Goal: Find specific page/section: Find specific page/section

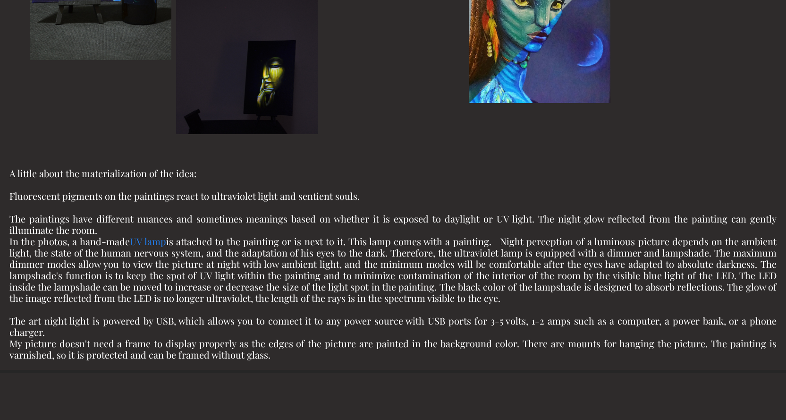
scroll to position [3227, 0]
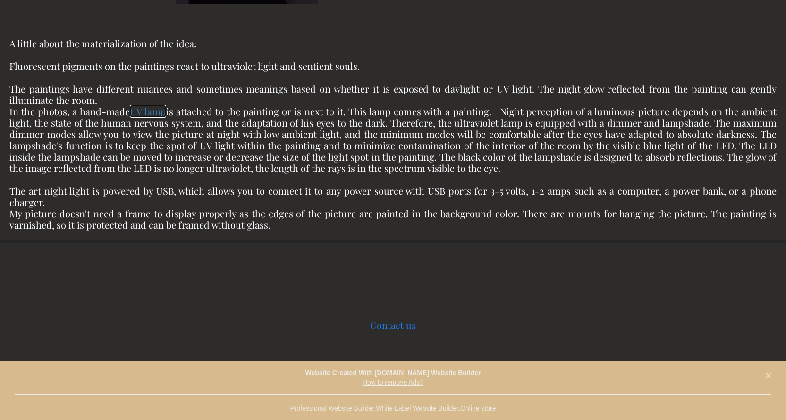
click at [149, 111] on link "UV lamp" at bounding box center [148, 111] width 36 height 13
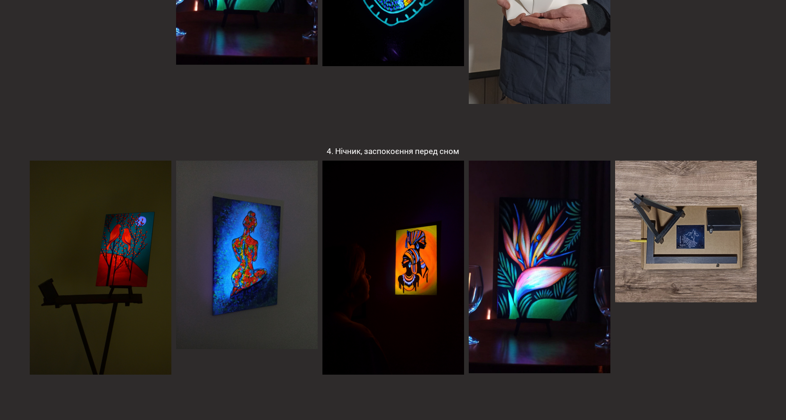
scroll to position [944, 0]
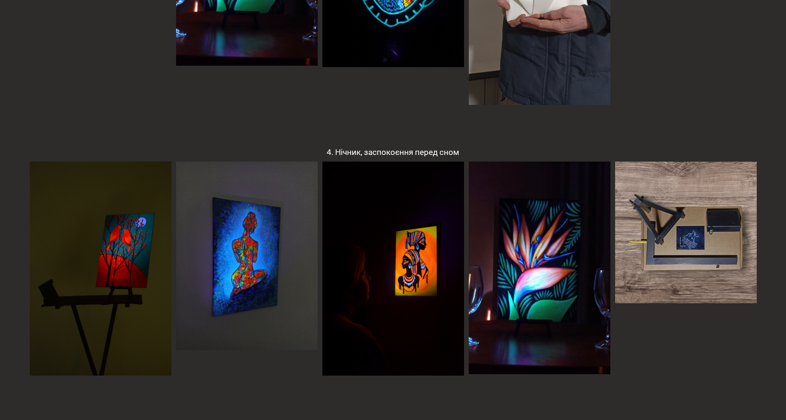
click at [127, 253] on img at bounding box center [101, 269] width 142 height 214
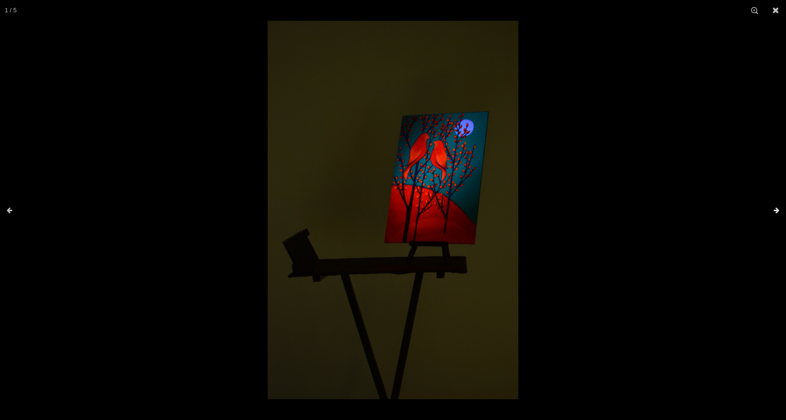
click at [773, 212] on button at bounding box center [776, 210] width 19 height 20
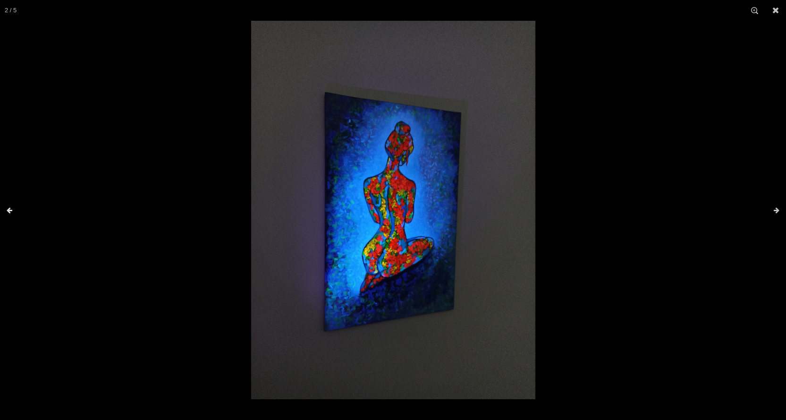
click at [9, 207] on button at bounding box center [9, 210] width 19 height 20
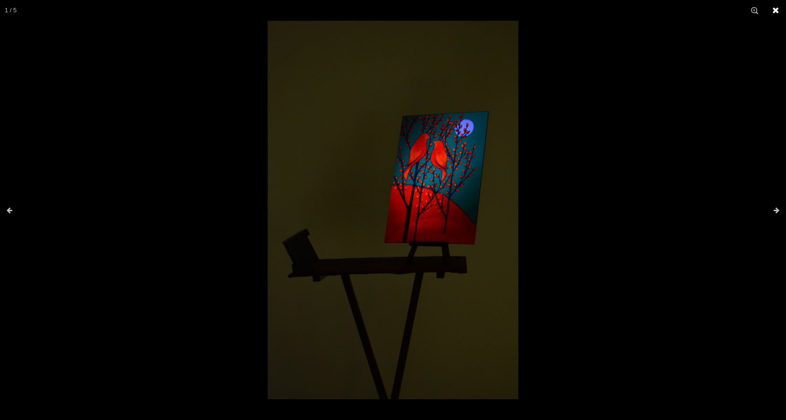
click at [772, 10] on button at bounding box center [775, 10] width 21 height 21
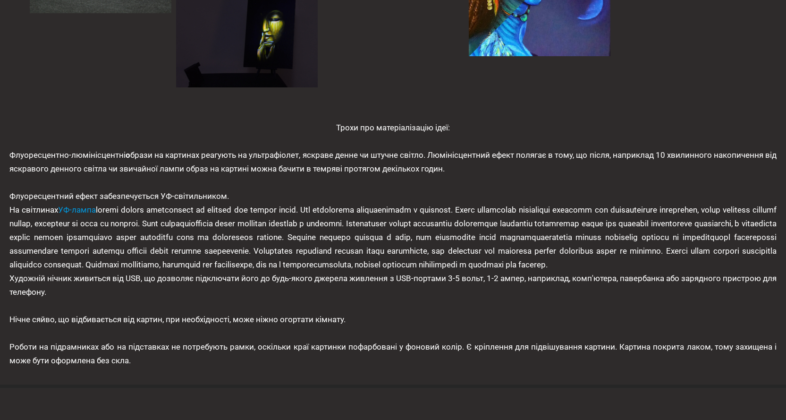
scroll to position [3205, 0]
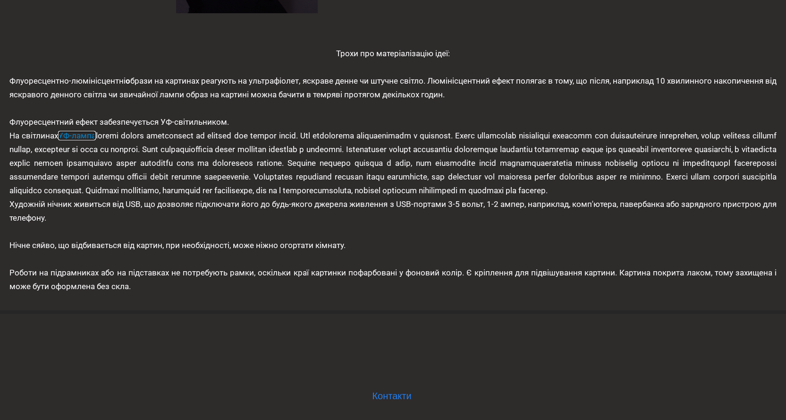
click at [76, 131] on link "УФ-лампа" at bounding box center [77, 135] width 38 height 9
